Goal: Obtain resource: Download file/media

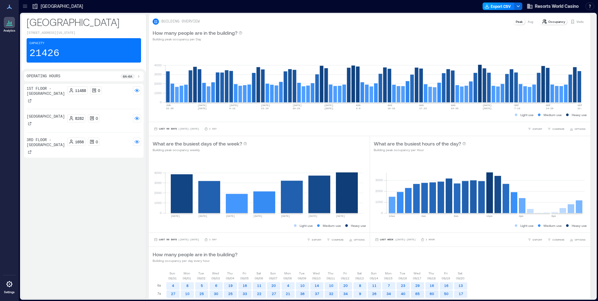
click at [497, 6] on button "Export CSV" at bounding box center [498, 7] width 32 height 8
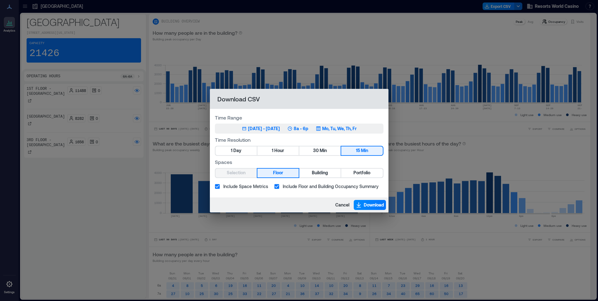
click at [320, 128] on div "Jun 22, 2025 - [DATE] 8a - 6p Mo, Tu, We, Th, Fr" at bounding box center [299, 128] width 115 height 6
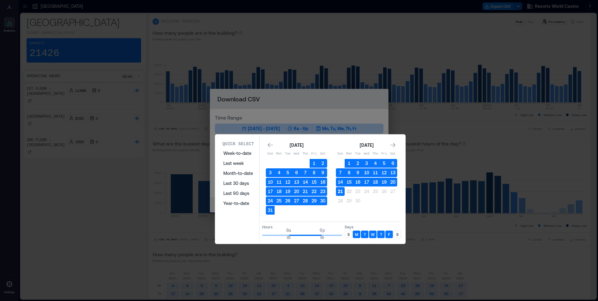
drag, startPoint x: 341, startPoint y: 190, endPoint x: 338, endPoint y: 193, distance: 3.8
click at [341, 190] on button "21" at bounding box center [340, 191] width 9 height 9
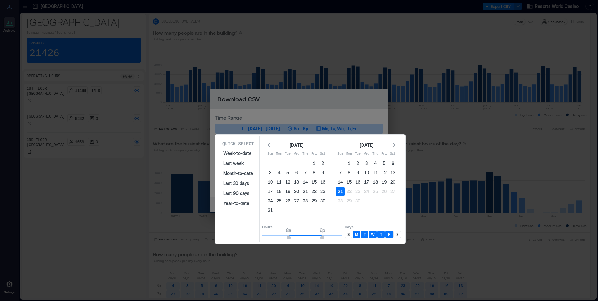
type input "*"
drag, startPoint x: 252, startPoint y: 231, endPoint x: 236, endPoint y: 228, distance: 16.3
click at [236, 228] on div "Quick Select Week-to-date Last week Month-to-date Last 30 days Last 90 days Yea…" at bounding box center [310, 189] width 186 height 107
type input "**"
drag, startPoint x: 322, startPoint y: 237, endPoint x: 351, endPoint y: 236, distance: 29.1
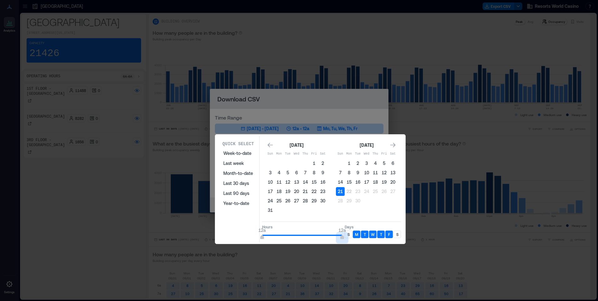
click at [353, 235] on div "Hours 12a 12a Days S M T W T F S" at bounding box center [331, 230] width 139 height 18
click at [348, 235] on p "S" at bounding box center [348, 234] width 2 height 5
click at [399, 234] on div "S" at bounding box center [397, 234] width 8 height 8
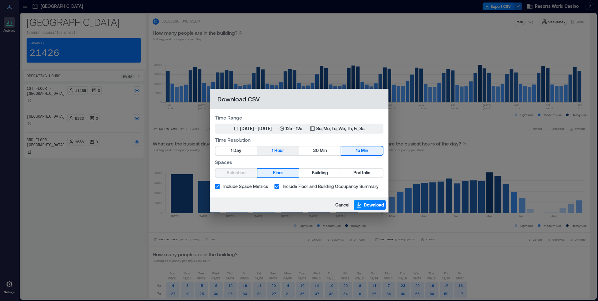
click at [283, 150] on span "Hour" at bounding box center [279, 151] width 10 height 8
click at [355, 172] on span "Portfolio" at bounding box center [361, 173] width 17 height 8
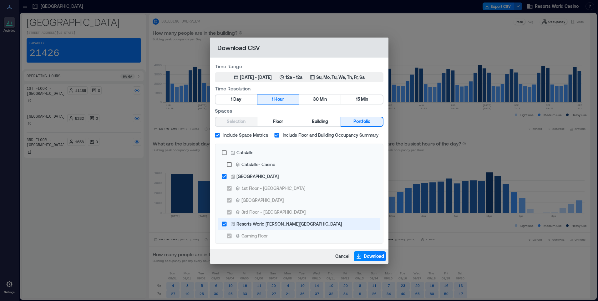
click at [272, 221] on div "Resorts World [PERSON_NAME][GEOGRAPHIC_DATA]" at bounding box center [288, 223] width 105 height 7
click at [269, 120] on button "Floor" at bounding box center [277, 121] width 41 height 9
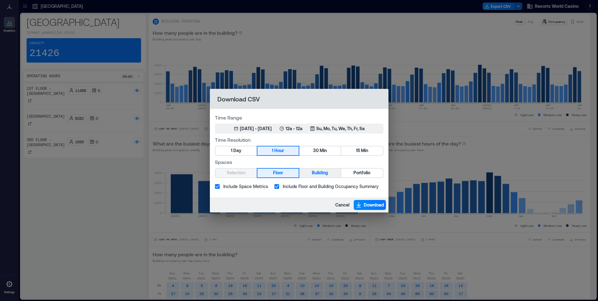
click at [318, 171] on span "Building" at bounding box center [320, 173] width 16 height 8
click at [349, 173] on button "Portfolio" at bounding box center [361, 173] width 41 height 9
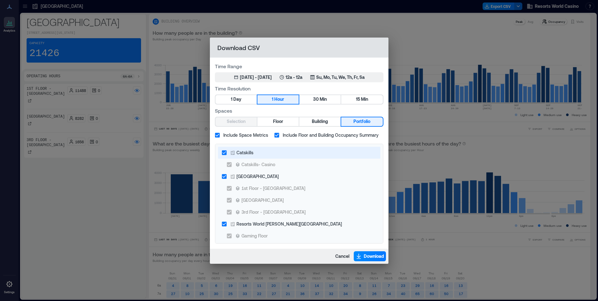
click at [247, 154] on div "Catskills" at bounding box center [244, 152] width 17 height 7
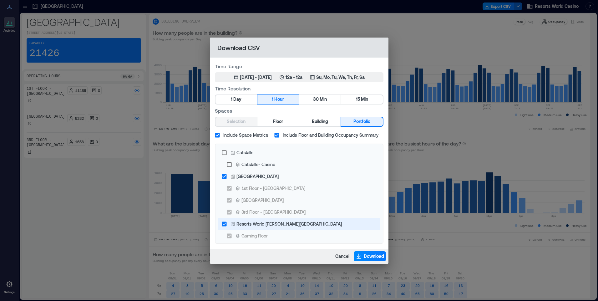
drag, startPoint x: 270, startPoint y: 227, endPoint x: 272, endPoint y: 224, distance: 3.5
click at [271, 227] on label "Resorts World [PERSON_NAME][GEOGRAPHIC_DATA]" at bounding box center [294, 224] width 153 height 12
drag, startPoint x: 235, startPoint y: 136, endPoint x: 239, endPoint y: 140, distance: 5.5
click at [235, 136] on span "Include Space Metrics" at bounding box center [245, 135] width 45 height 7
click at [381, 255] on span "Download" at bounding box center [374, 256] width 20 height 6
